Goal: Information Seeking & Learning: Learn about a topic

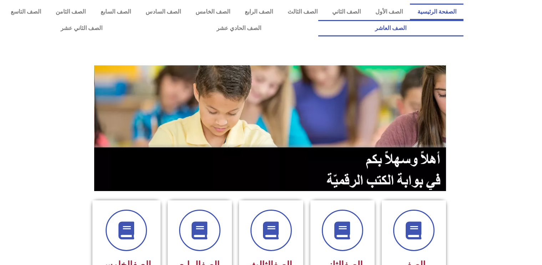
click at [318, 20] on link "الصف العاشر" at bounding box center [390, 28] width 145 height 16
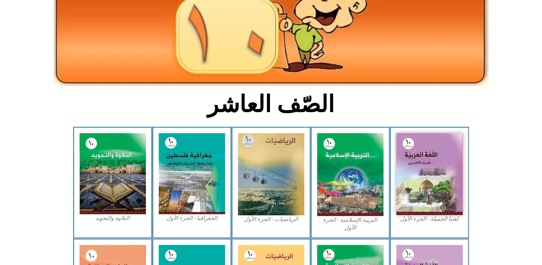
scroll to position [104, 0]
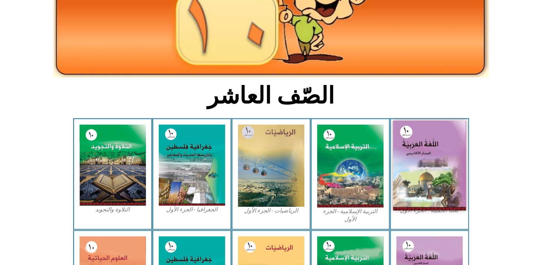
click at [441, 153] on img at bounding box center [429, 166] width 73 height 90
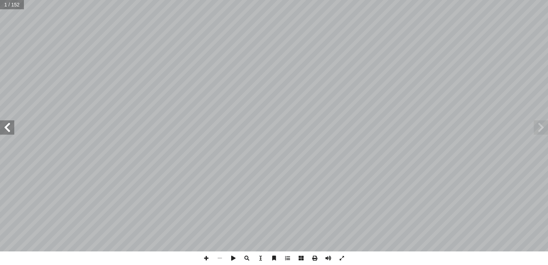
click at [12, 130] on span at bounding box center [7, 127] width 14 height 14
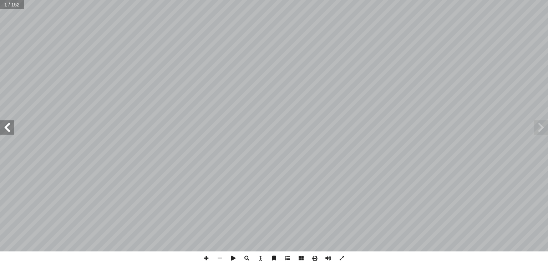
click at [12, 130] on span at bounding box center [7, 127] width 14 height 14
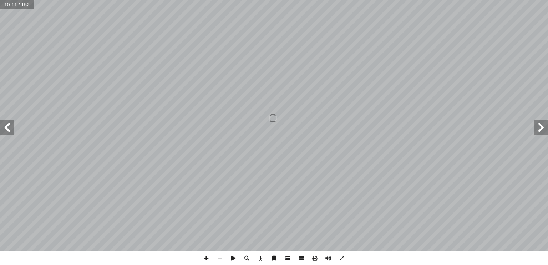
click at [12, 130] on span at bounding box center [7, 127] width 14 height 14
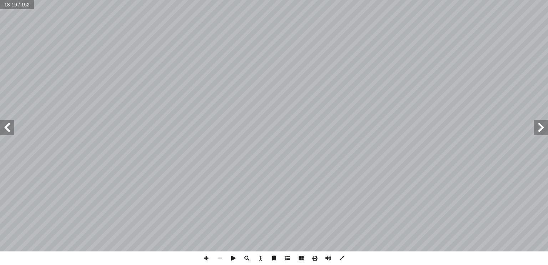
click at [12, 130] on span at bounding box center [7, 127] width 14 height 14
click at [11, 129] on span at bounding box center [7, 127] width 14 height 14
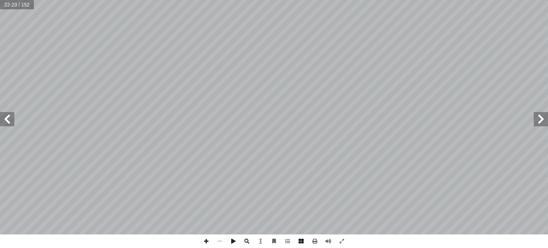
click at [303, 240] on span at bounding box center [301, 241] width 14 height 14
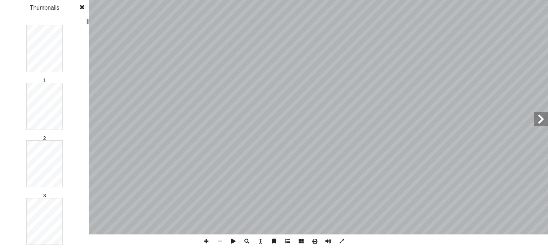
click at [303, 240] on span at bounding box center [301, 241] width 14 height 14
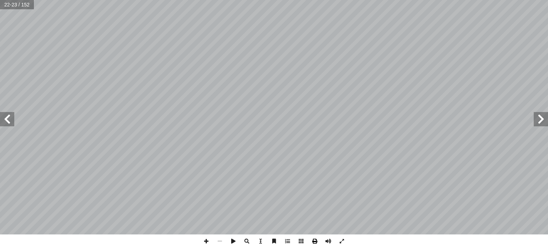
click at [317, 240] on span at bounding box center [315, 241] width 14 height 14
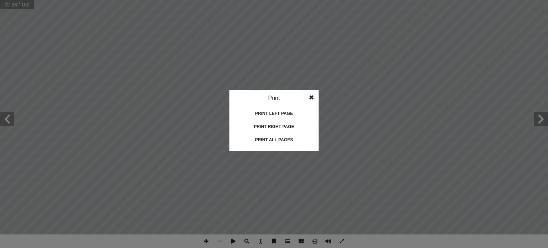
click at [312, 97] on span at bounding box center [311, 97] width 13 height 14
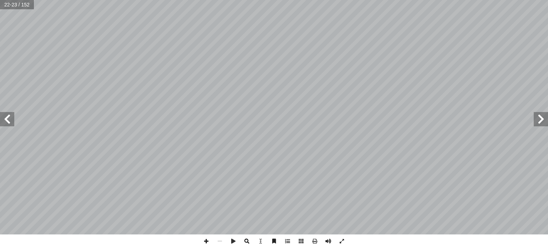
click at [234, 241] on span at bounding box center [233, 241] width 14 height 14
click at [8, 119] on span at bounding box center [7, 119] width 14 height 14
click at [274, 241] on span at bounding box center [274, 241] width 14 height 14
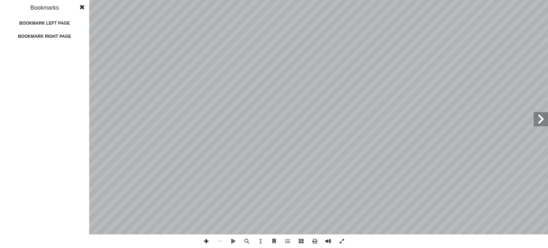
click at [81, 0] on span at bounding box center [82, 7] width 13 height 14
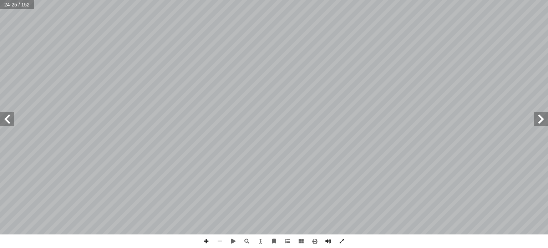
scroll to position [0, 0]
click at [286, 242] on span at bounding box center [288, 241] width 14 height 14
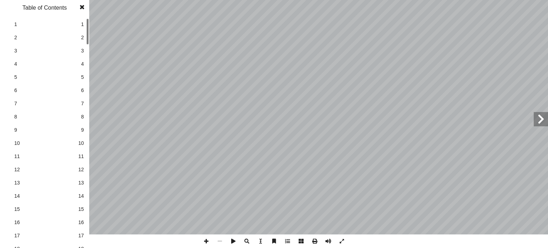
click at [288, 240] on span at bounding box center [288, 241] width 14 height 14
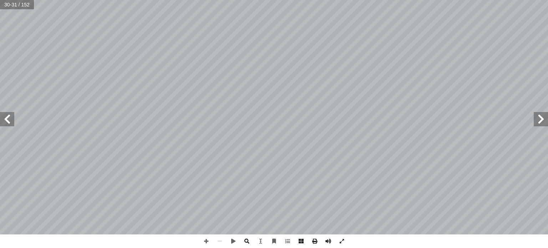
click at [248, 243] on span at bounding box center [247, 241] width 14 height 14
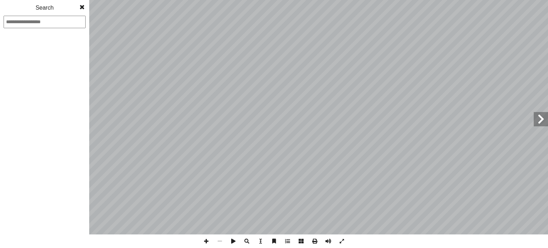
click at [247, 242] on span at bounding box center [247, 241] width 14 height 14
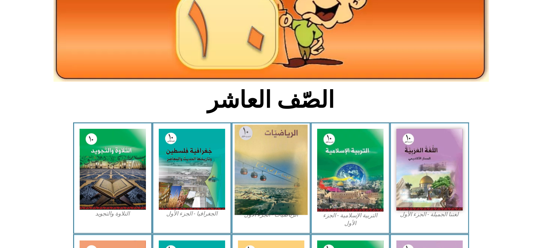
scroll to position [104, 0]
